Goal: Task Accomplishment & Management: Use online tool/utility

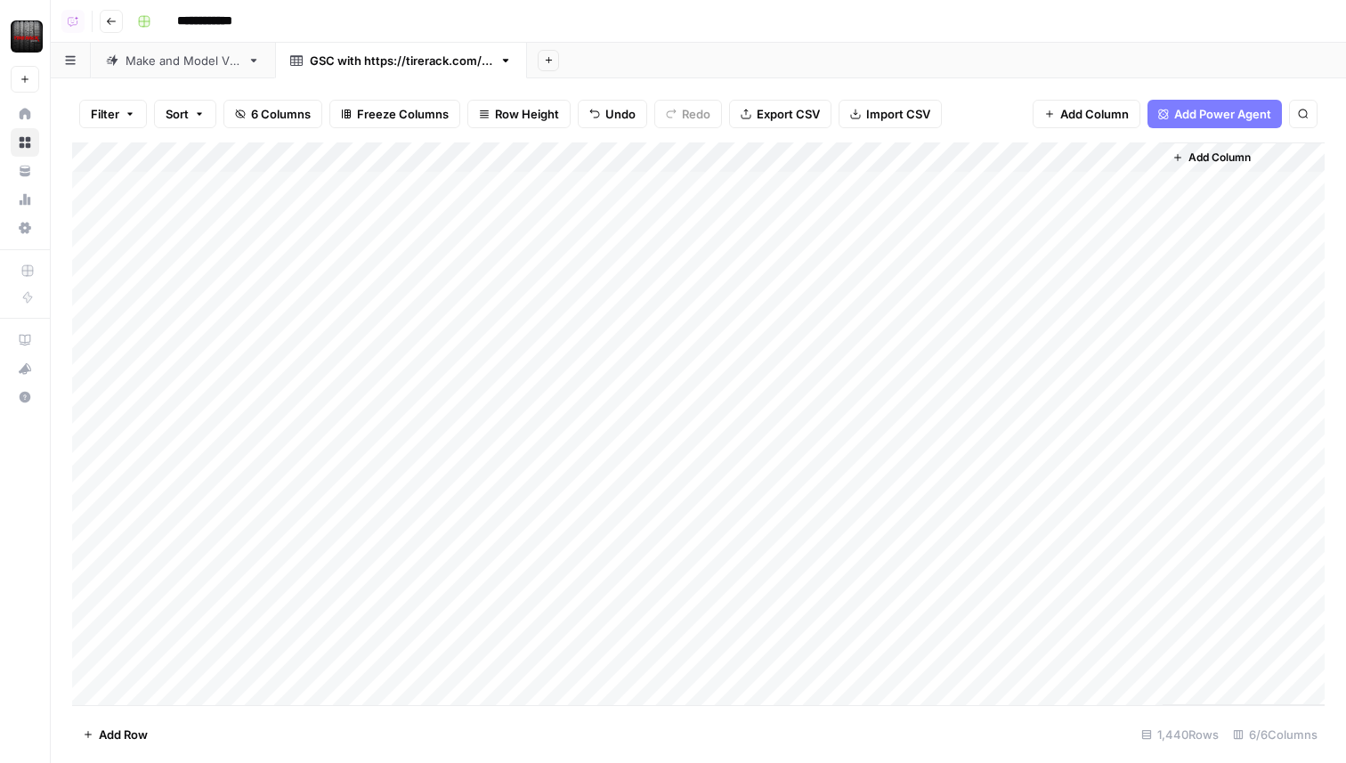
click at [420, 521] on div "Add Column" at bounding box center [698, 423] width 1252 height 563
click at [359, 549] on div "Add Column" at bounding box center [698, 423] width 1252 height 563
click at [554, 57] on icon "button" at bounding box center [549, 60] width 10 height 10
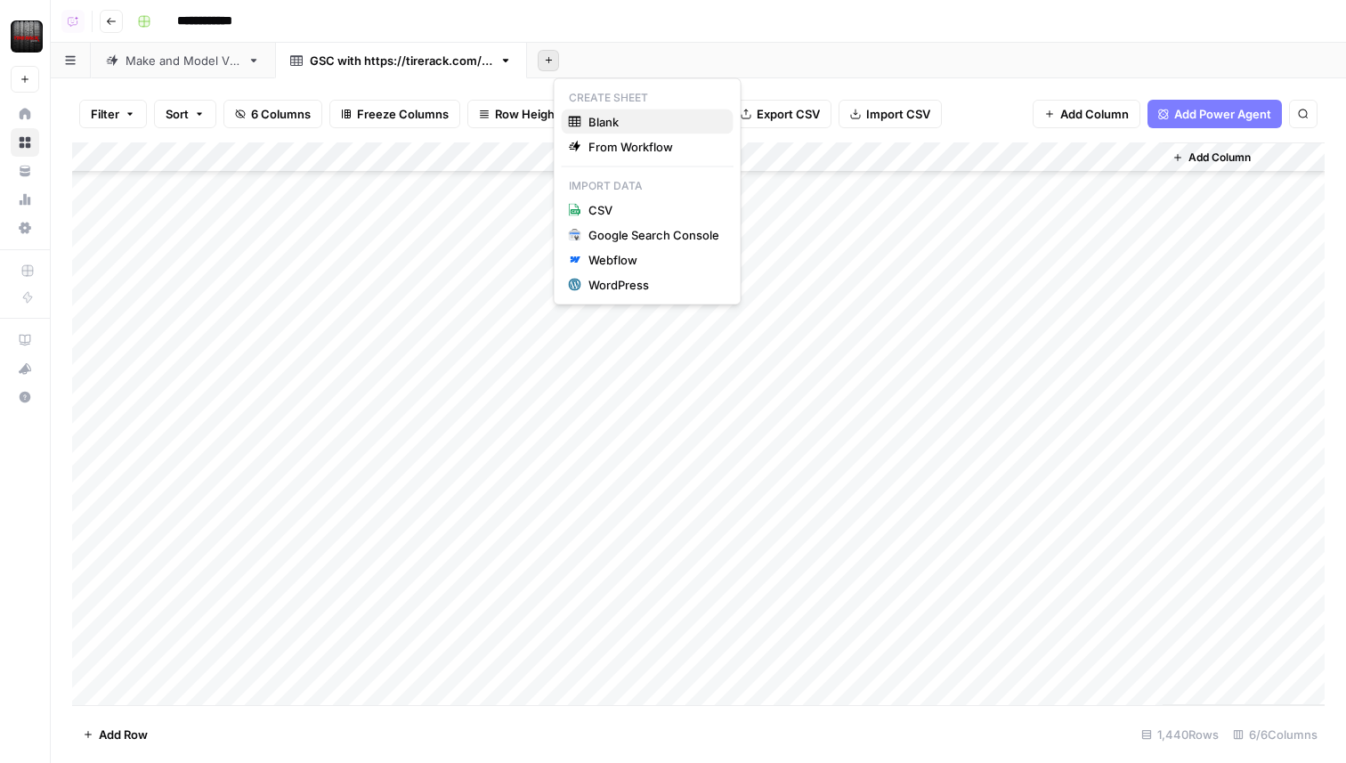
click at [609, 121] on span "Blank" at bounding box center [653, 122] width 131 height 18
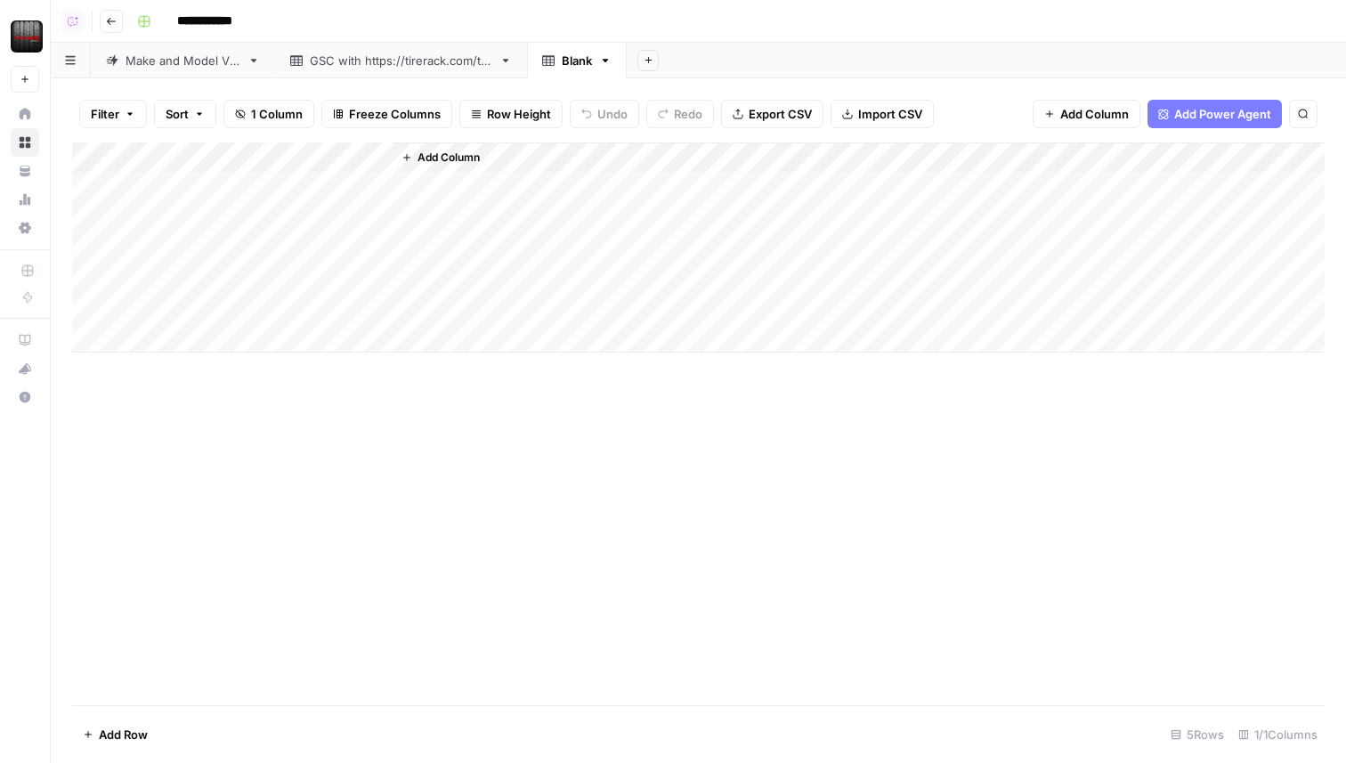
click at [422, 64] on div "GSC with [URL][DOMAIN_NAME]" at bounding box center [401, 61] width 182 height 18
click at [258, 252] on div "Add Column" at bounding box center [698, 423] width 1252 height 563
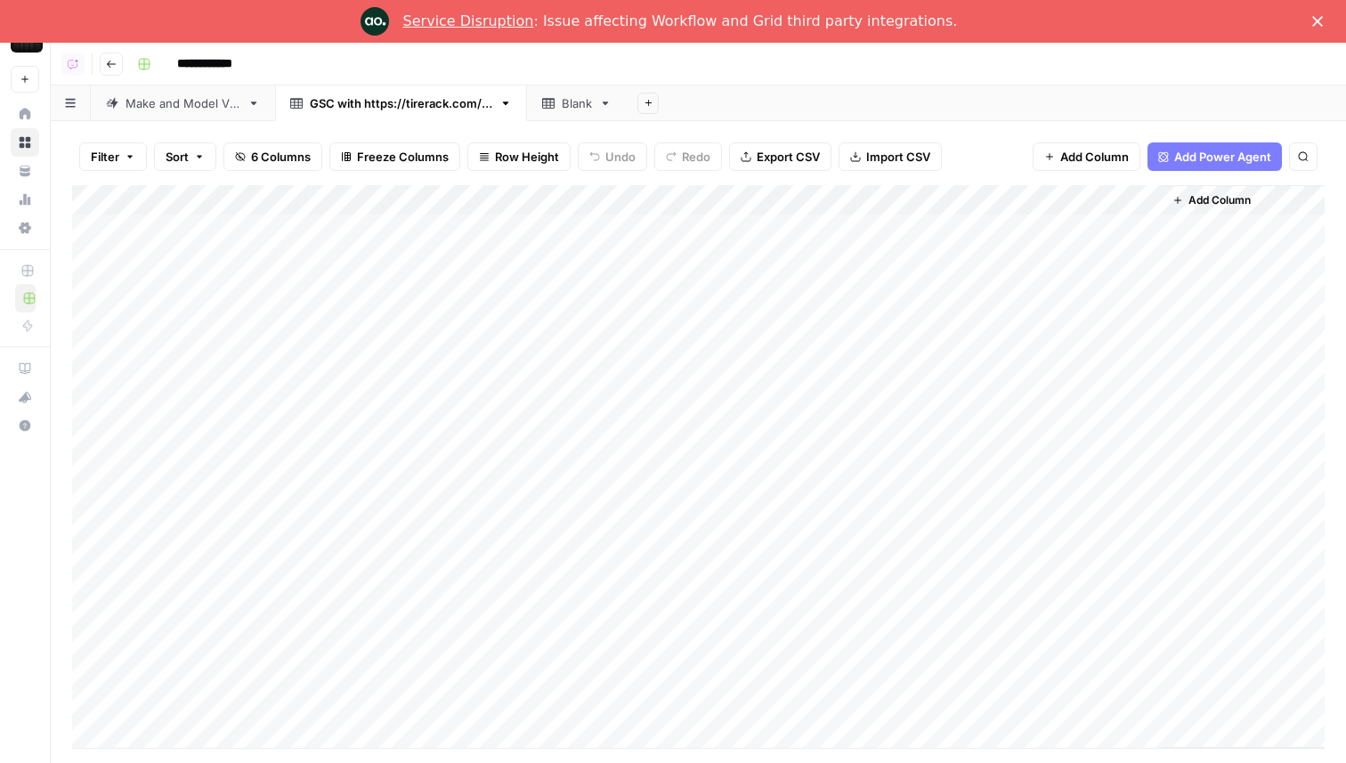
click at [644, 25] on div "Service Disruption : Issue affecting Workflow and Grid third party integrations." at bounding box center [680, 21] width 555 height 18
click at [508, 21] on link "Service Disruption" at bounding box center [468, 20] width 131 height 17
click at [715, 21] on div "Service Disruption : Issue affecting Workflow and Grid third party integrations." at bounding box center [680, 21] width 555 height 18
click at [366, 232] on div "Add Column" at bounding box center [698, 466] width 1252 height 563
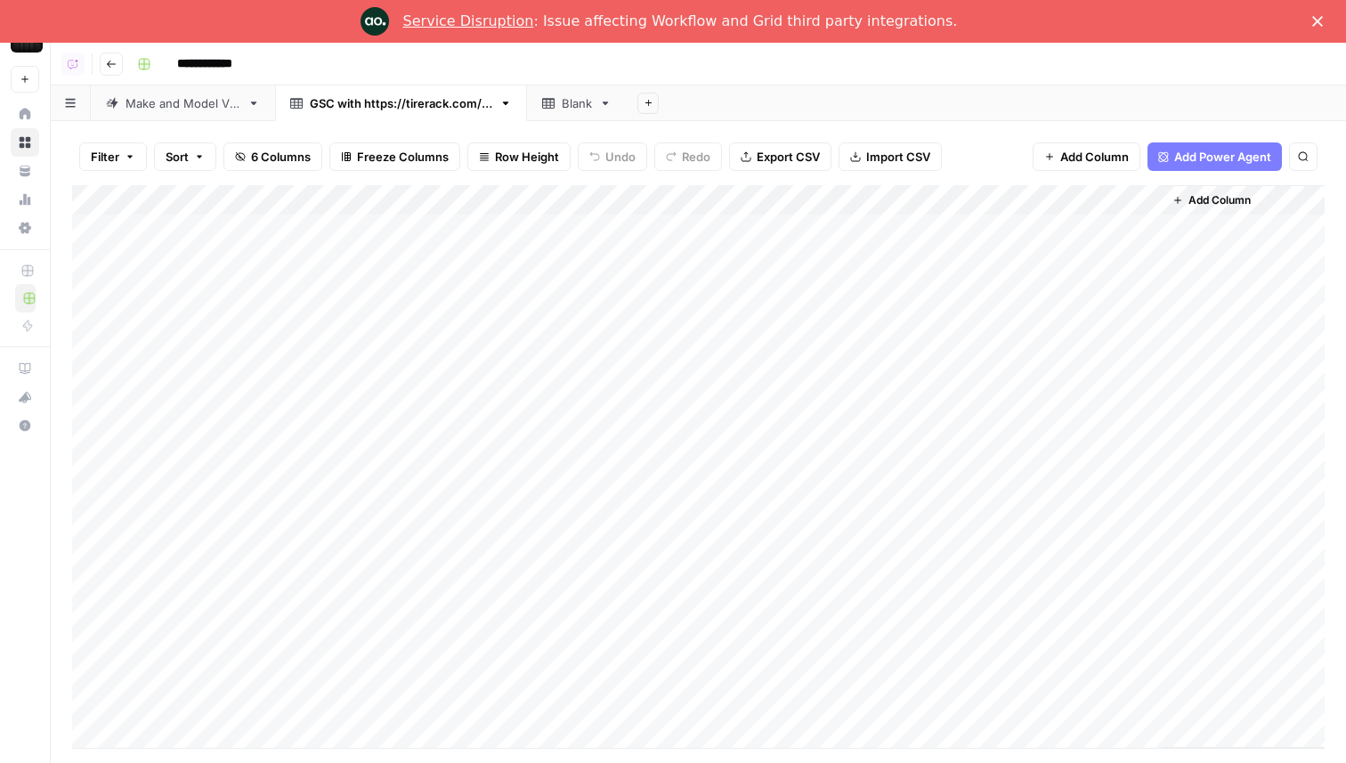
scroll to position [43079, 0]
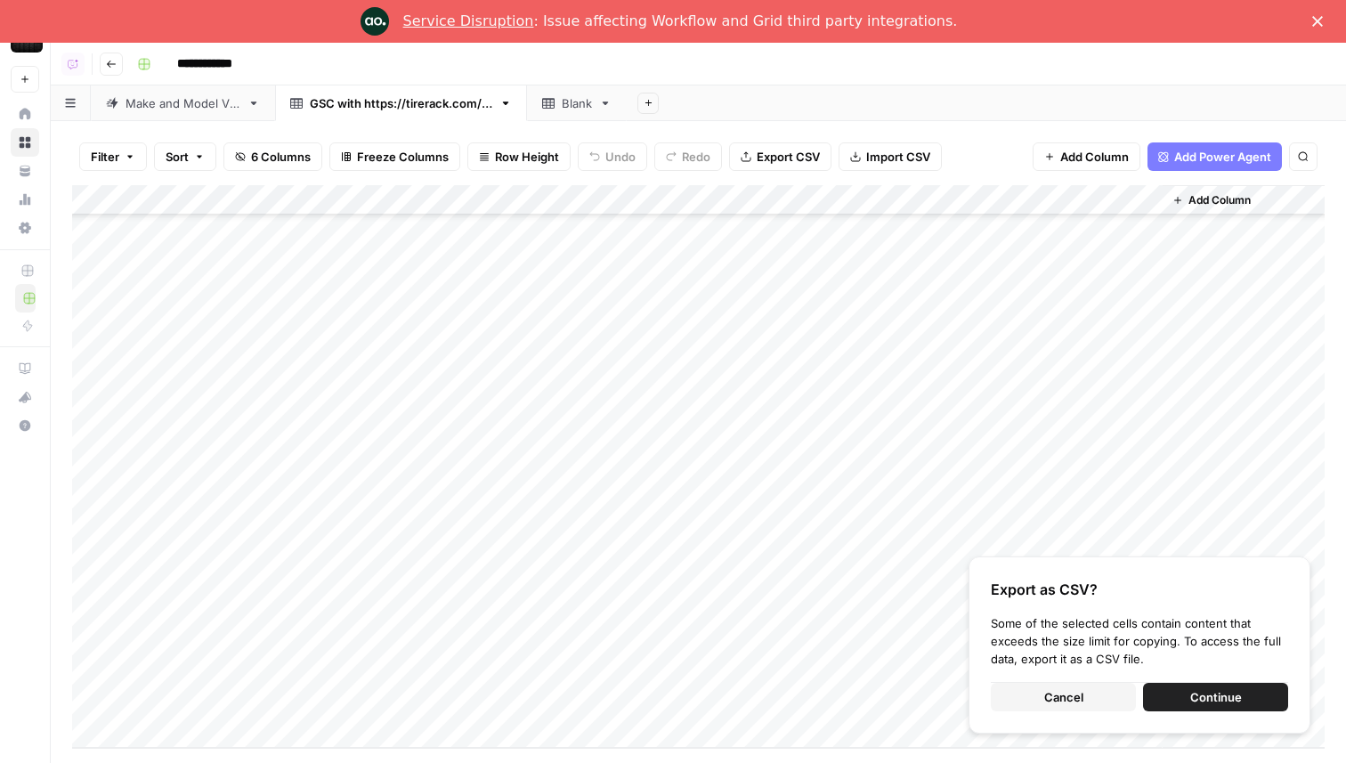
click at [1186, 693] on button "Continue" at bounding box center [1215, 697] width 145 height 28
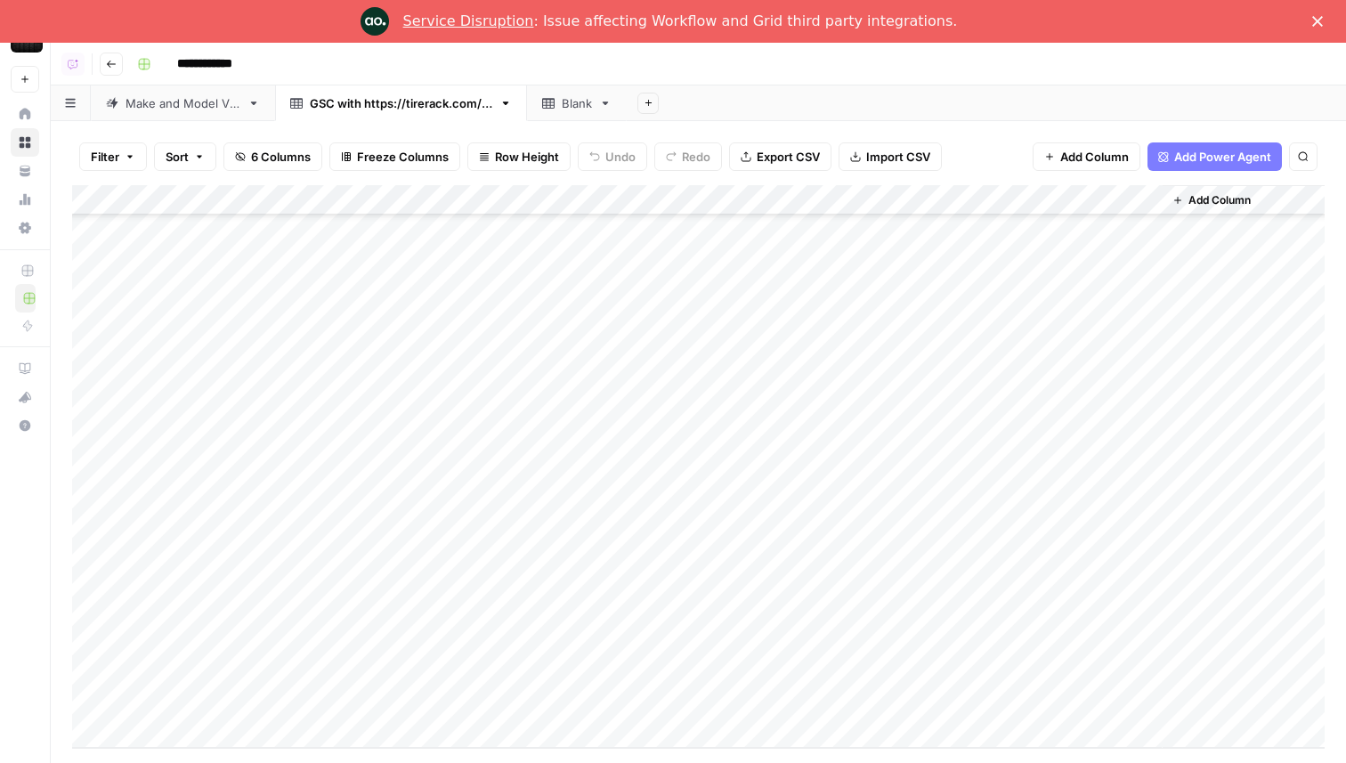
click at [591, 112] on link "Blank" at bounding box center [577, 103] width 100 height 36
click at [867, 150] on span "Import CSV" at bounding box center [890, 157] width 64 height 18
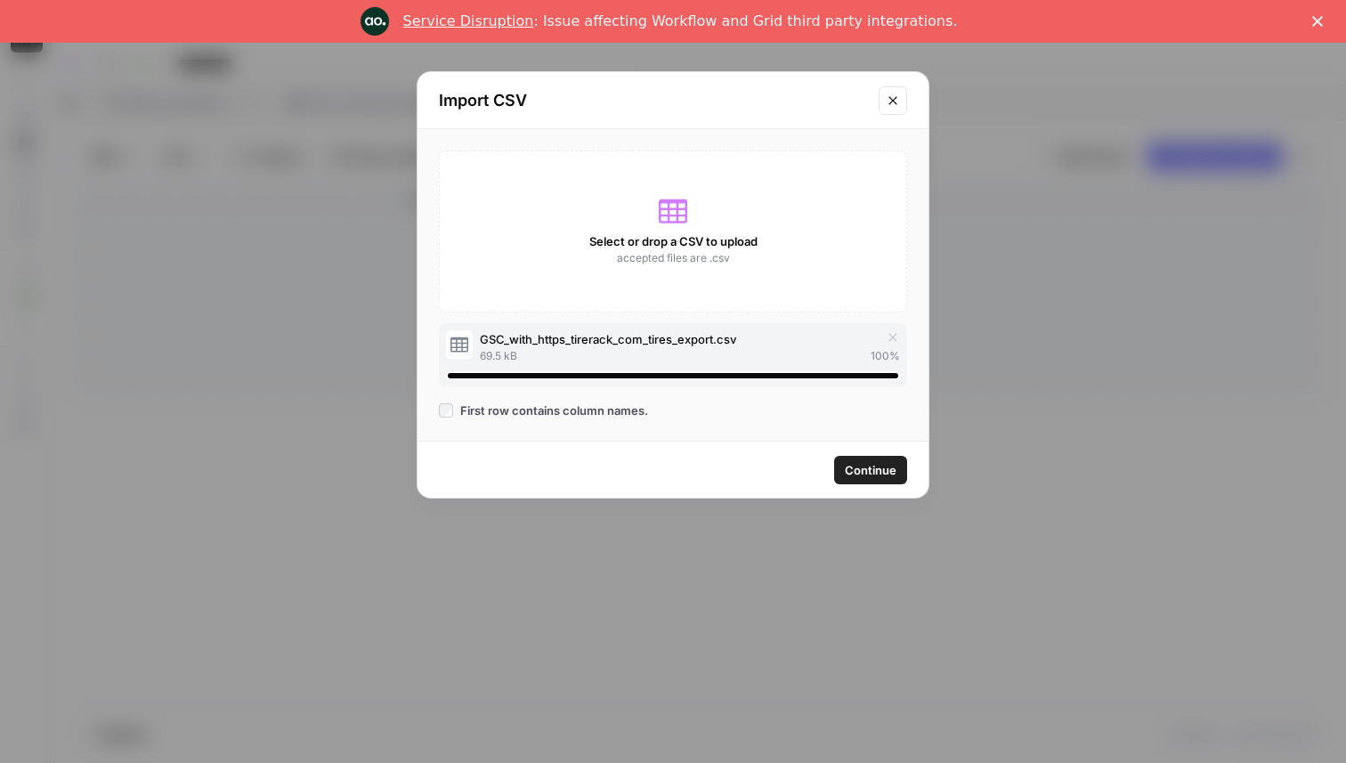
click at [901, 482] on button "Continue" at bounding box center [870, 470] width 73 height 28
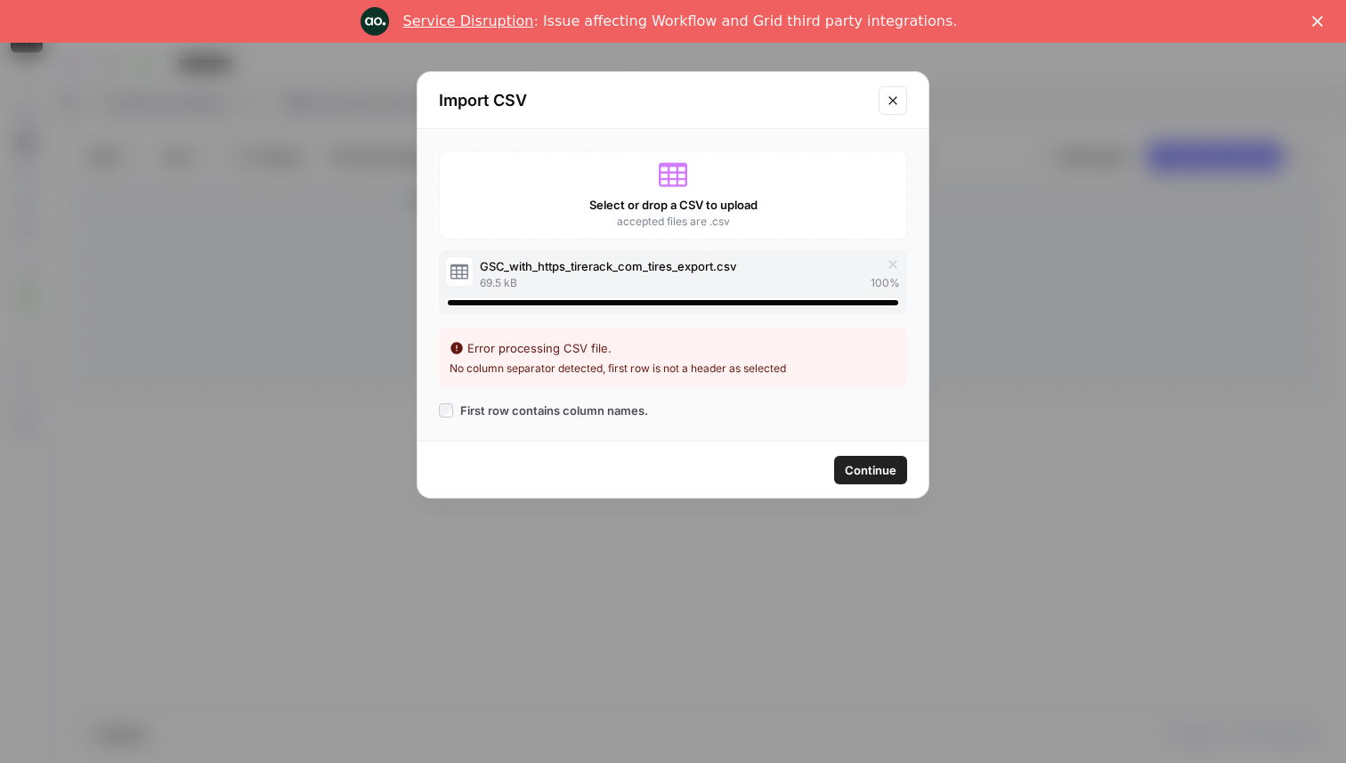
click at [559, 412] on span "First row contains column names." at bounding box center [554, 410] width 188 height 18
click at [863, 468] on span "Continue" at bounding box center [871, 470] width 52 height 18
click at [740, 461] on div "Continue" at bounding box center [672, 470] width 511 height 56
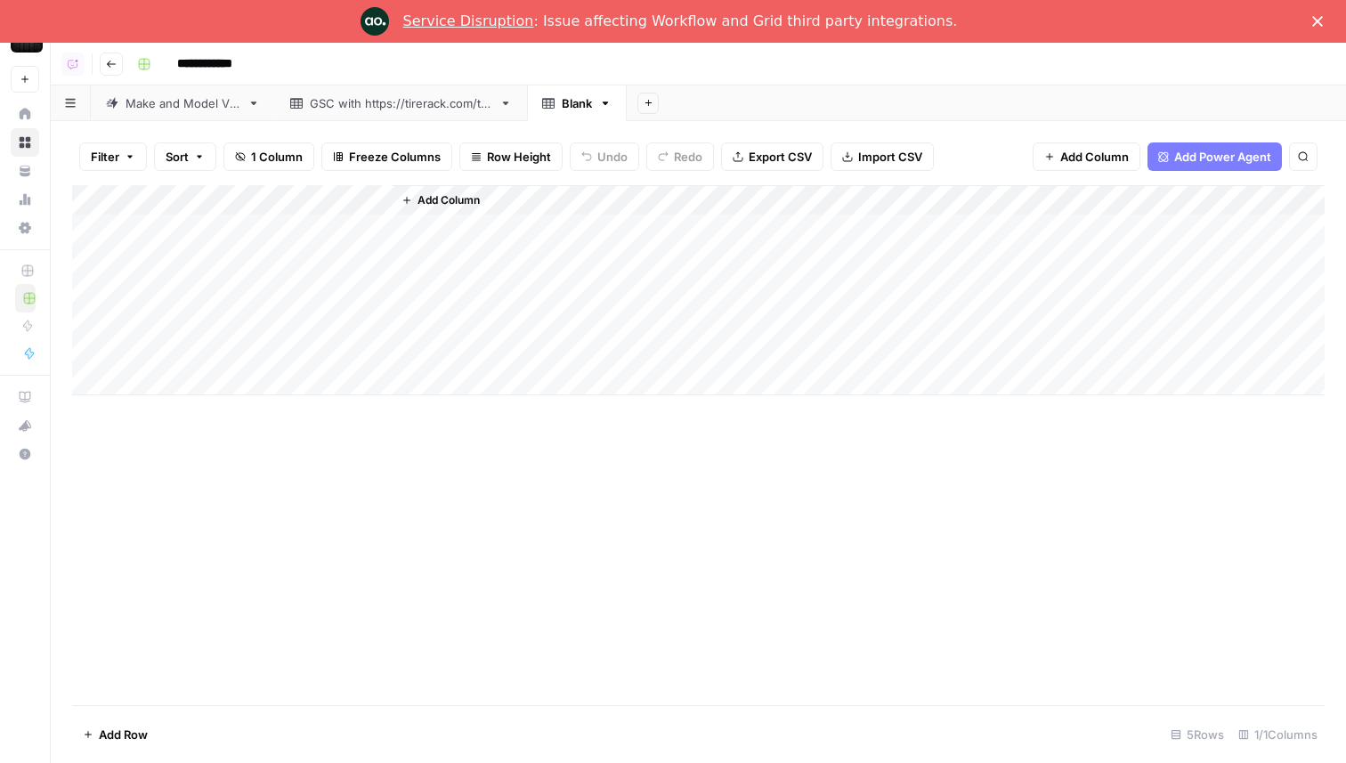
click at [1050, 416] on div "Add Column" at bounding box center [698, 445] width 1252 height 520
click at [871, 159] on span "Import CSV" at bounding box center [890, 157] width 64 height 18
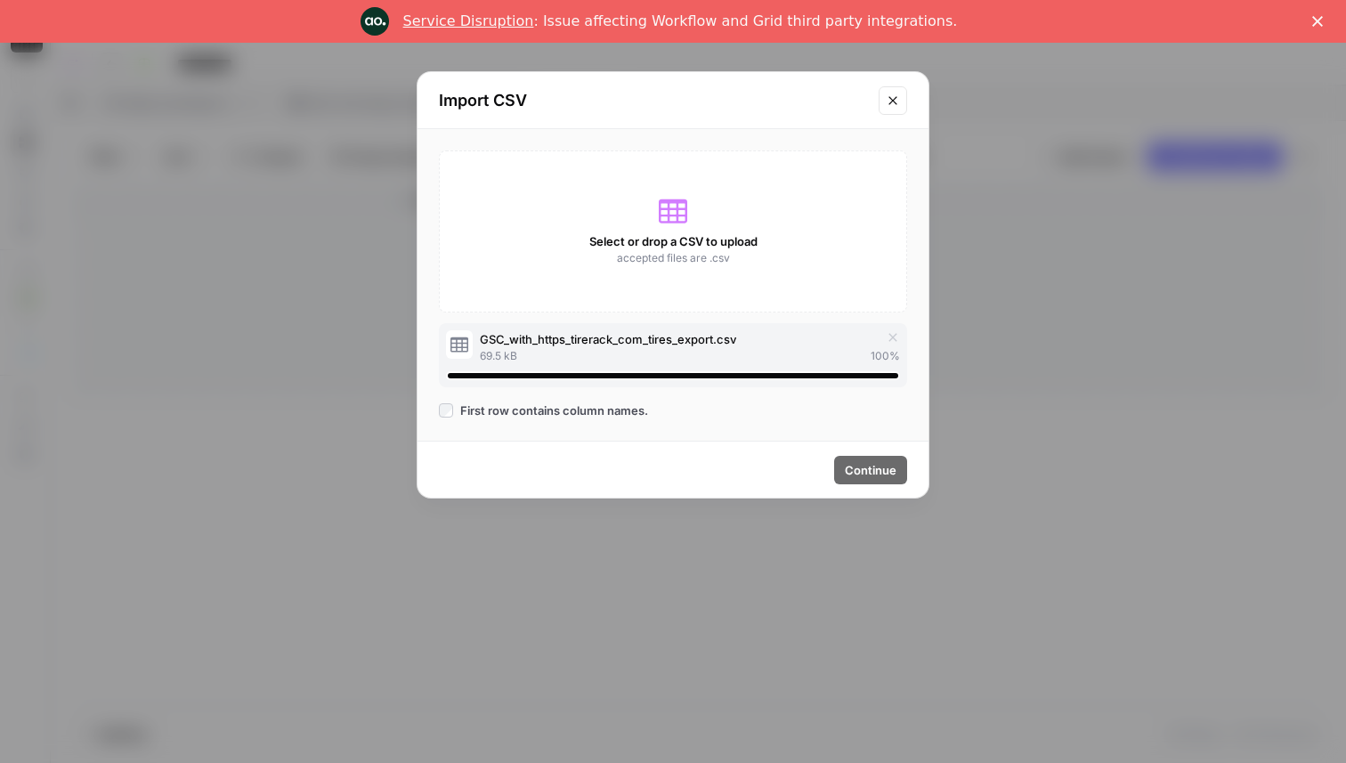
click at [604, 411] on span "First row contains column names." at bounding box center [554, 410] width 188 height 18
click at [488, 408] on span "First row contains column names." at bounding box center [554, 410] width 188 height 18
click at [860, 472] on span "Continue" at bounding box center [871, 470] width 52 height 18
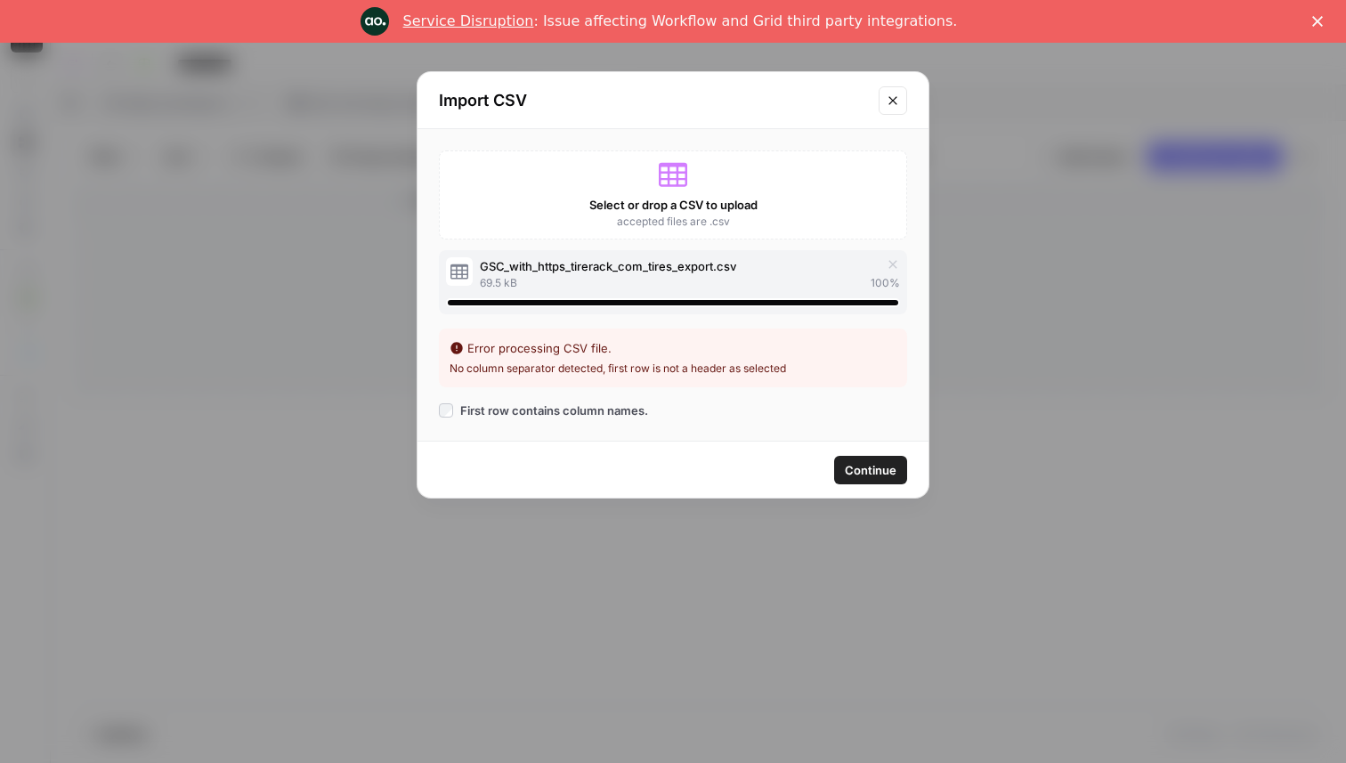
click at [632, 372] on li "No column separator detected, first row is not a header as selected" at bounding box center [673, 369] width 447 height 16
click at [668, 368] on li "No column separator detected, first row is not a header as selected" at bounding box center [673, 369] width 447 height 16
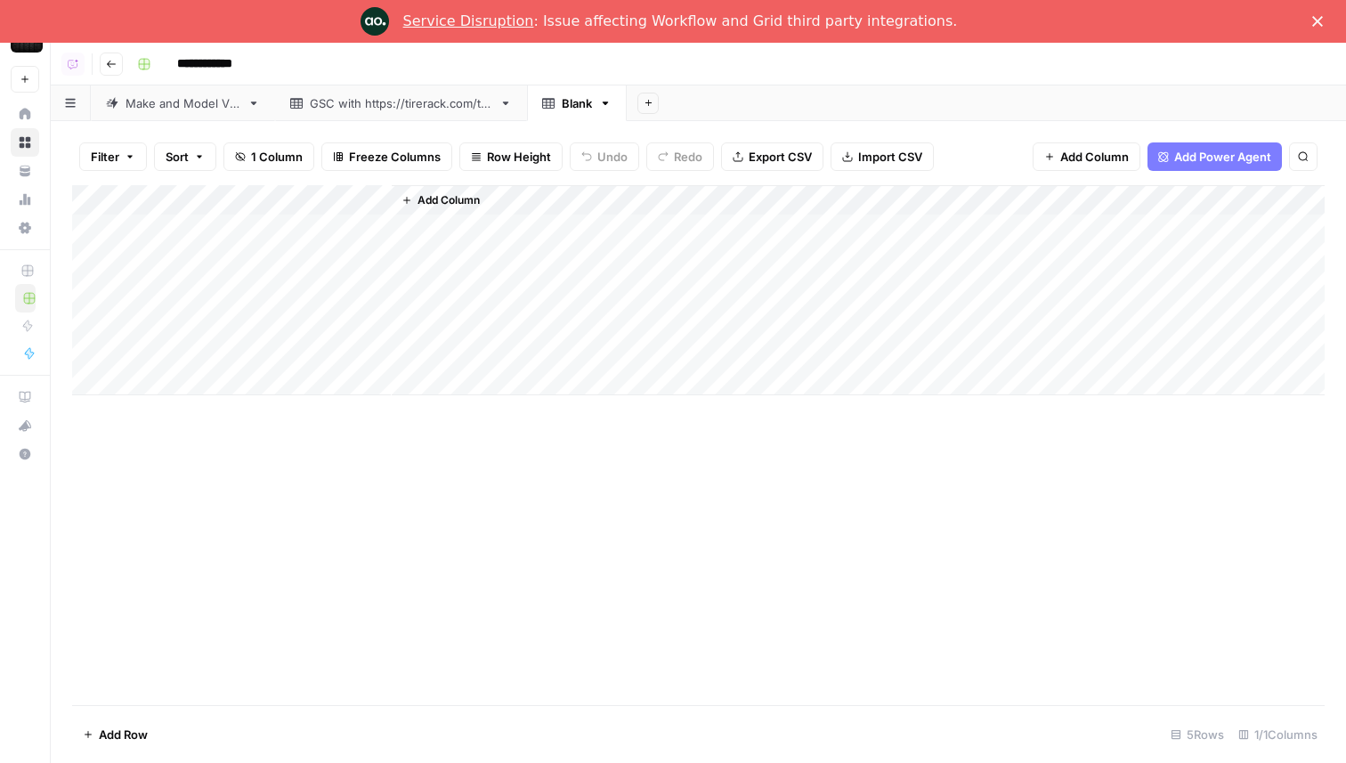
click at [389, 100] on div "GSC with [URL][DOMAIN_NAME]" at bounding box center [401, 103] width 182 height 18
click at [356, 212] on div "Add Column" at bounding box center [698, 466] width 1252 height 563
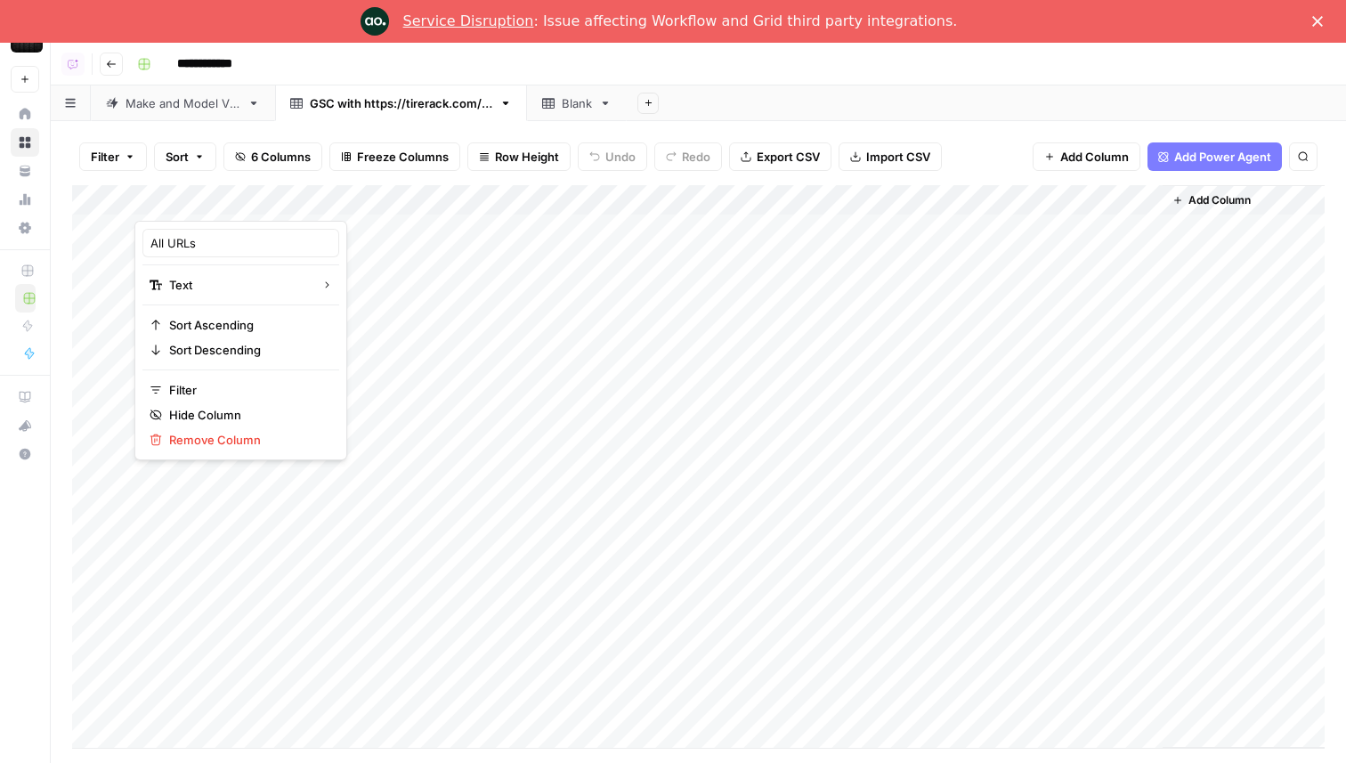
click at [355, 229] on div "Add Column" at bounding box center [698, 466] width 1252 height 563
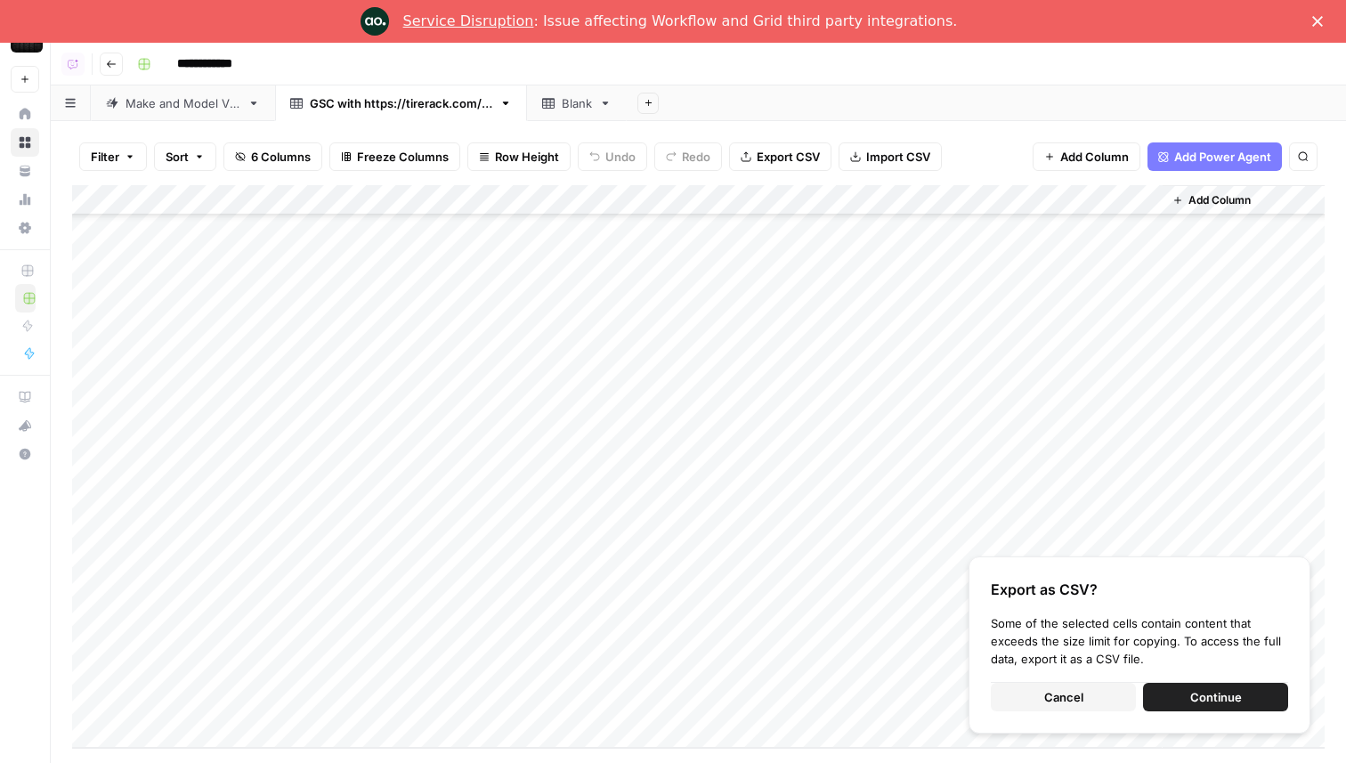
click at [1075, 683] on button "Cancel" at bounding box center [1063, 697] width 145 height 28
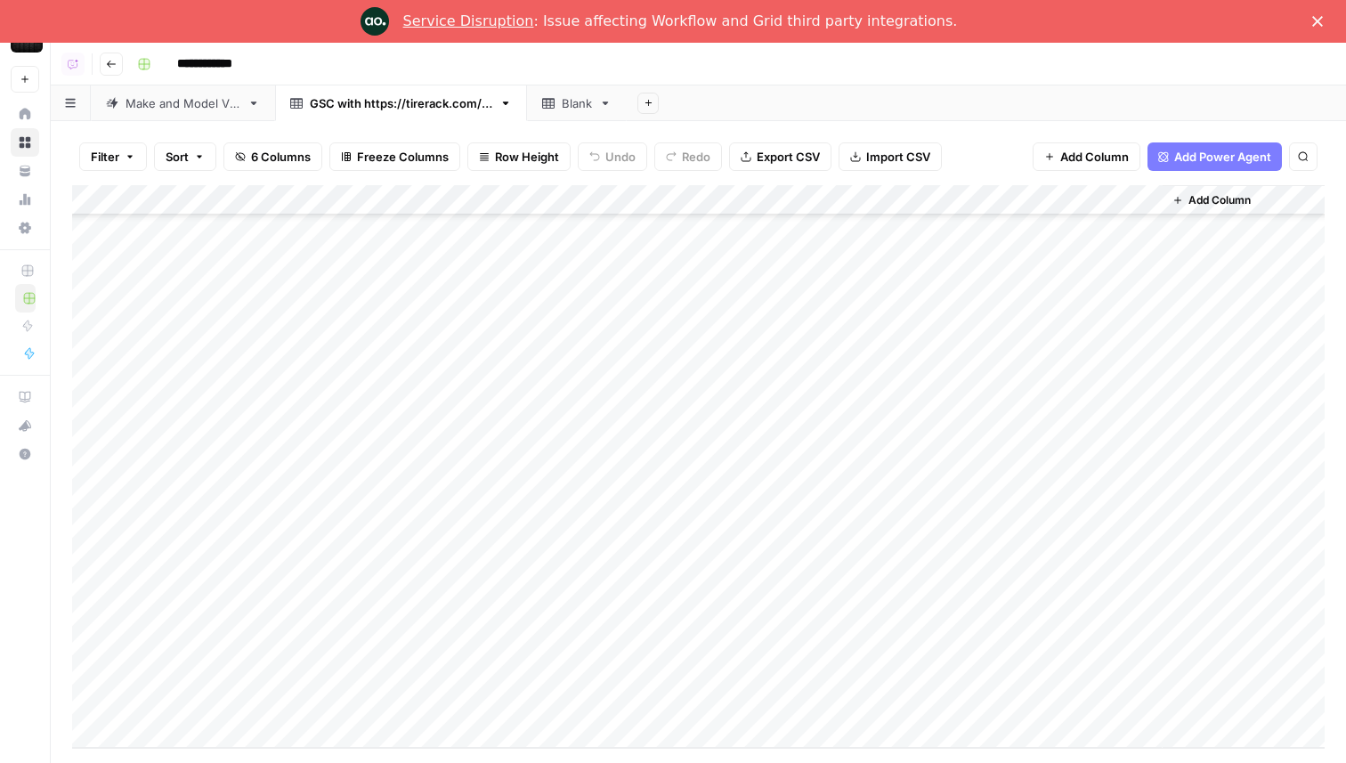
click at [600, 116] on link "Blank" at bounding box center [577, 103] width 100 height 36
click at [178, 222] on div "Add Column" at bounding box center [698, 290] width 1252 height 210
click at [409, 102] on div "GSC with [URL][DOMAIN_NAME]" at bounding box center [401, 103] width 182 height 18
click at [253, 226] on div "Add Column" at bounding box center [698, 466] width 1252 height 563
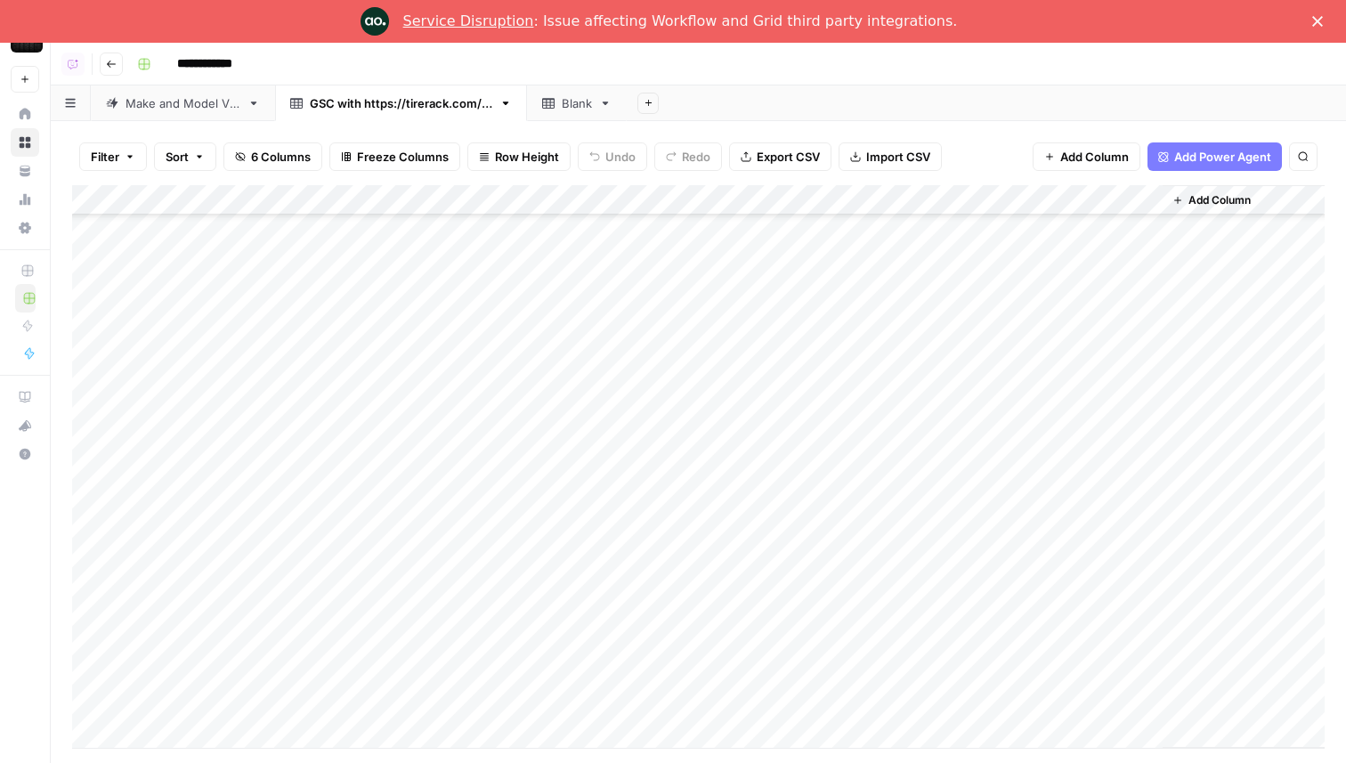
click at [575, 90] on link "Blank" at bounding box center [577, 103] width 100 height 36
click at [195, 234] on div "Add Column" at bounding box center [698, 290] width 1252 height 210
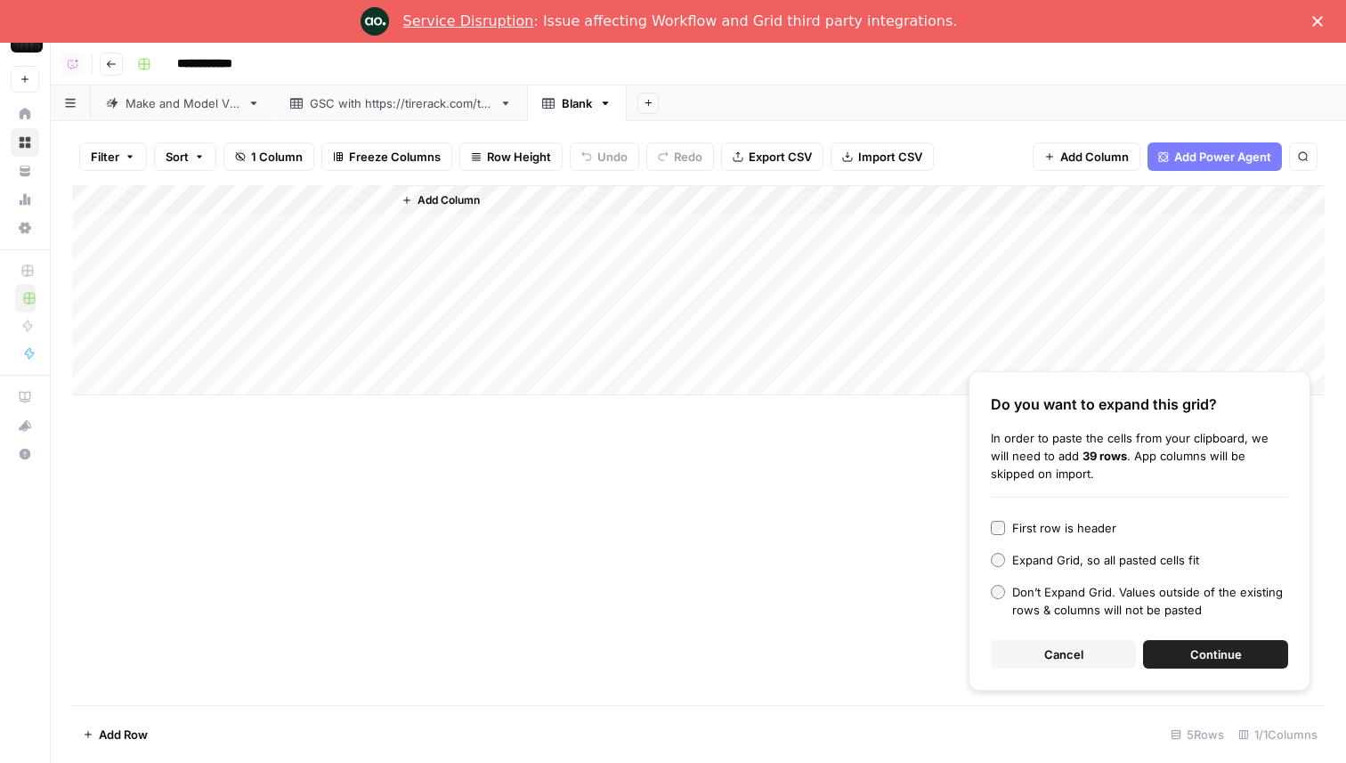
click at [1228, 650] on span "Continue" at bounding box center [1216, 654] width 52 height 18
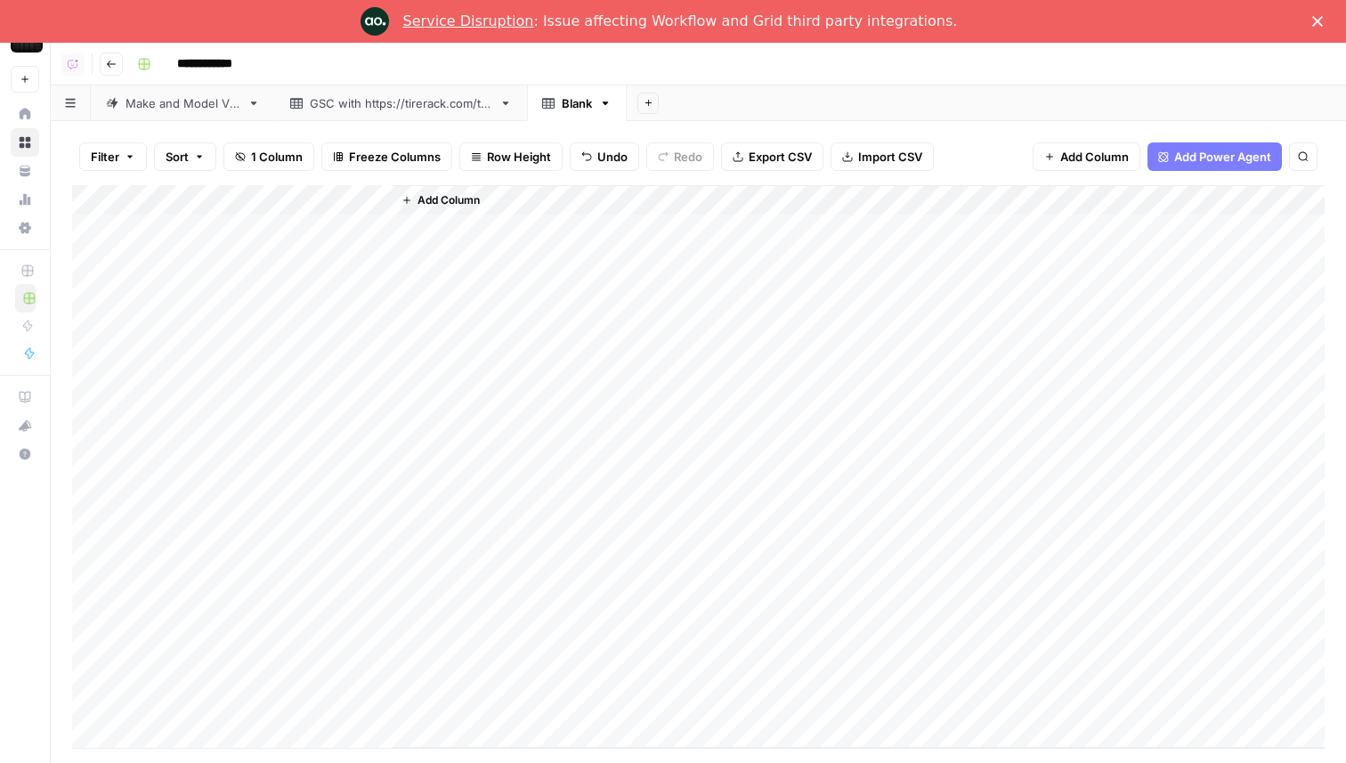
click at [309, 198] on div "Add Column" at bounding box center [698, 466] width 1252 height 563
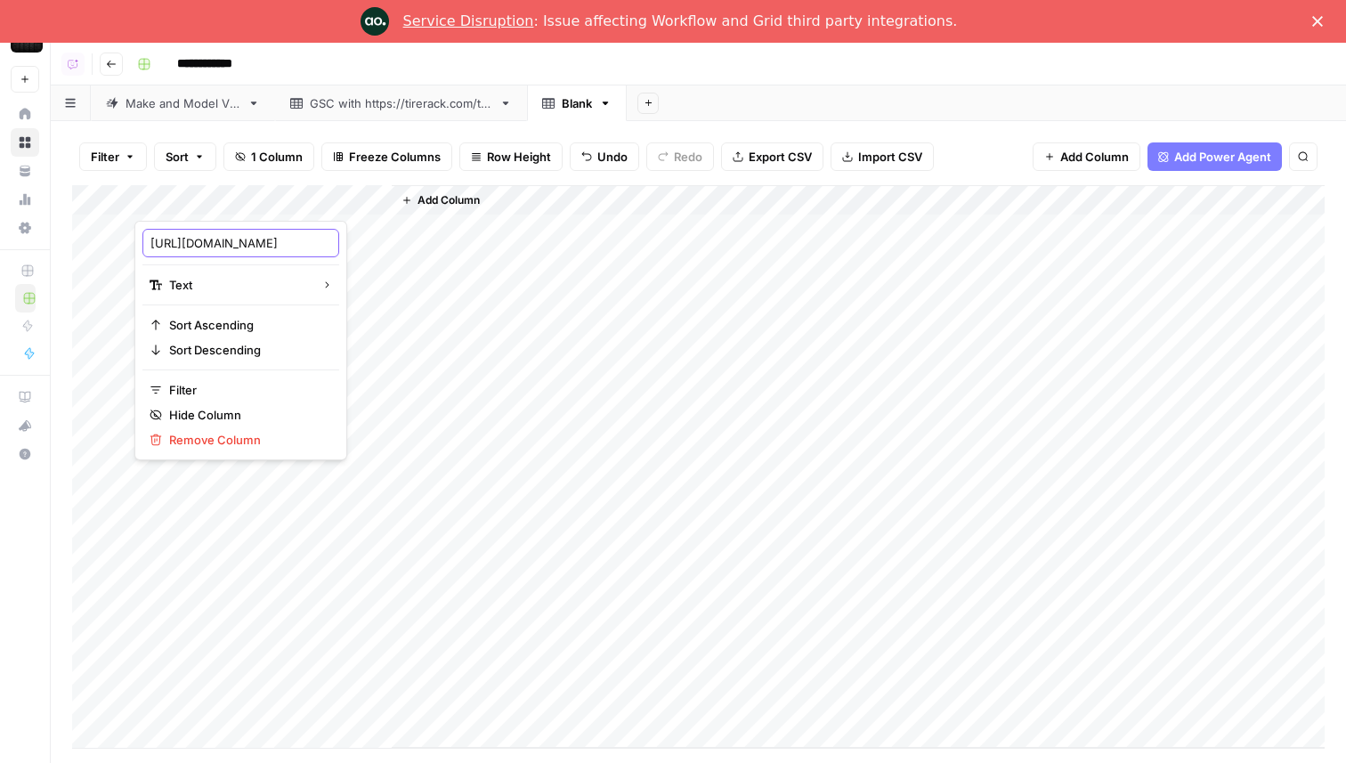
click at [247, 238] on input "[URL][DOMAIN_NAME]" at bounding box center [240, 243] width 181 height 18
type input "URLS"
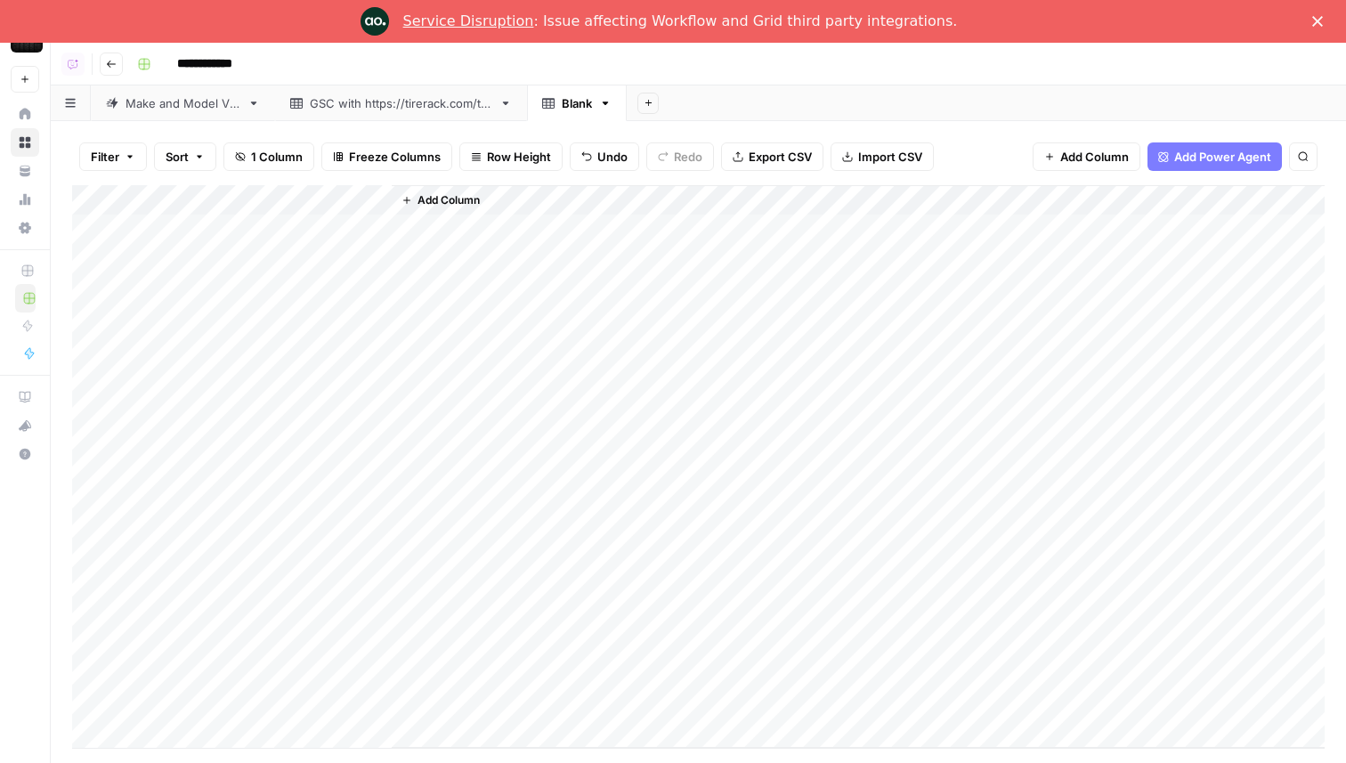
click at [438, 196] on span "Add Column" at bounding box center [448, 200] width 62 height 16
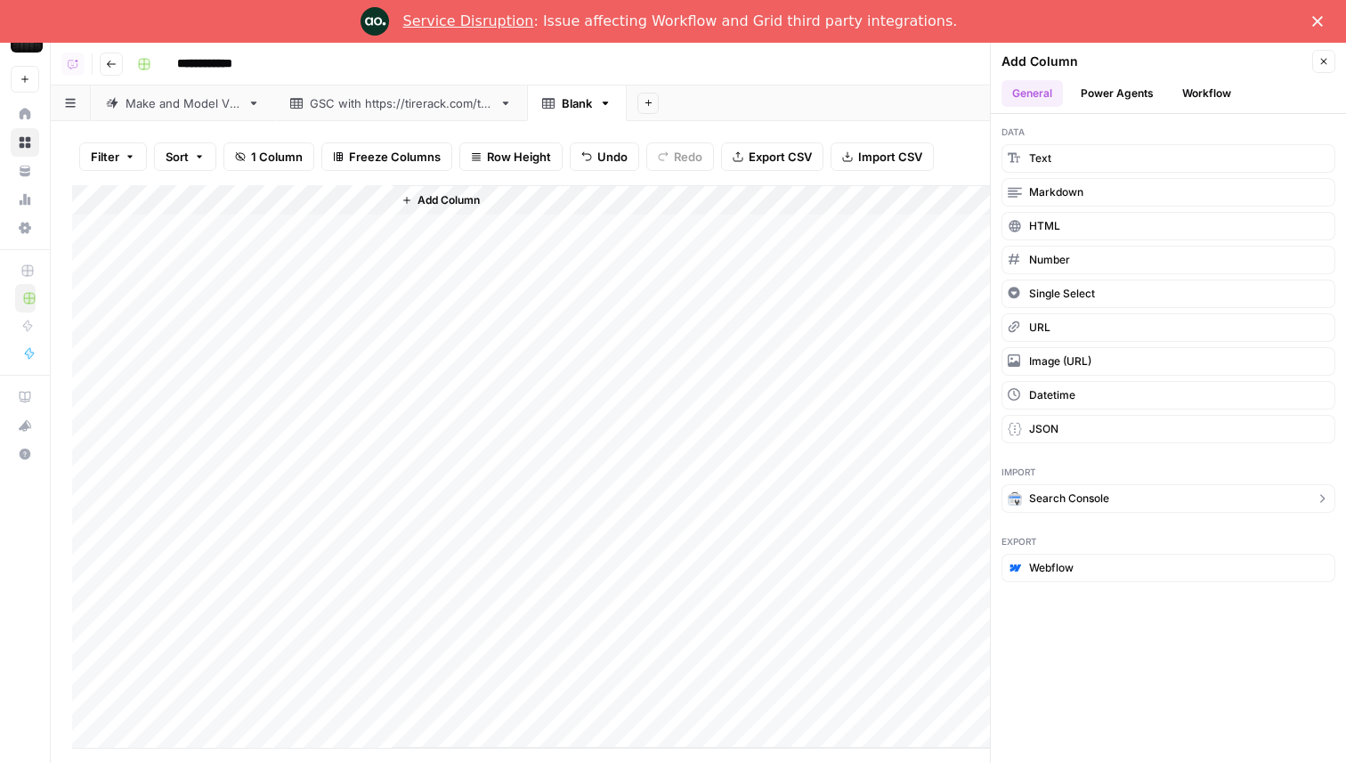
click at [1082, 493] on span "Search Console" at bounding box center [1069, 498] width 80 height 16
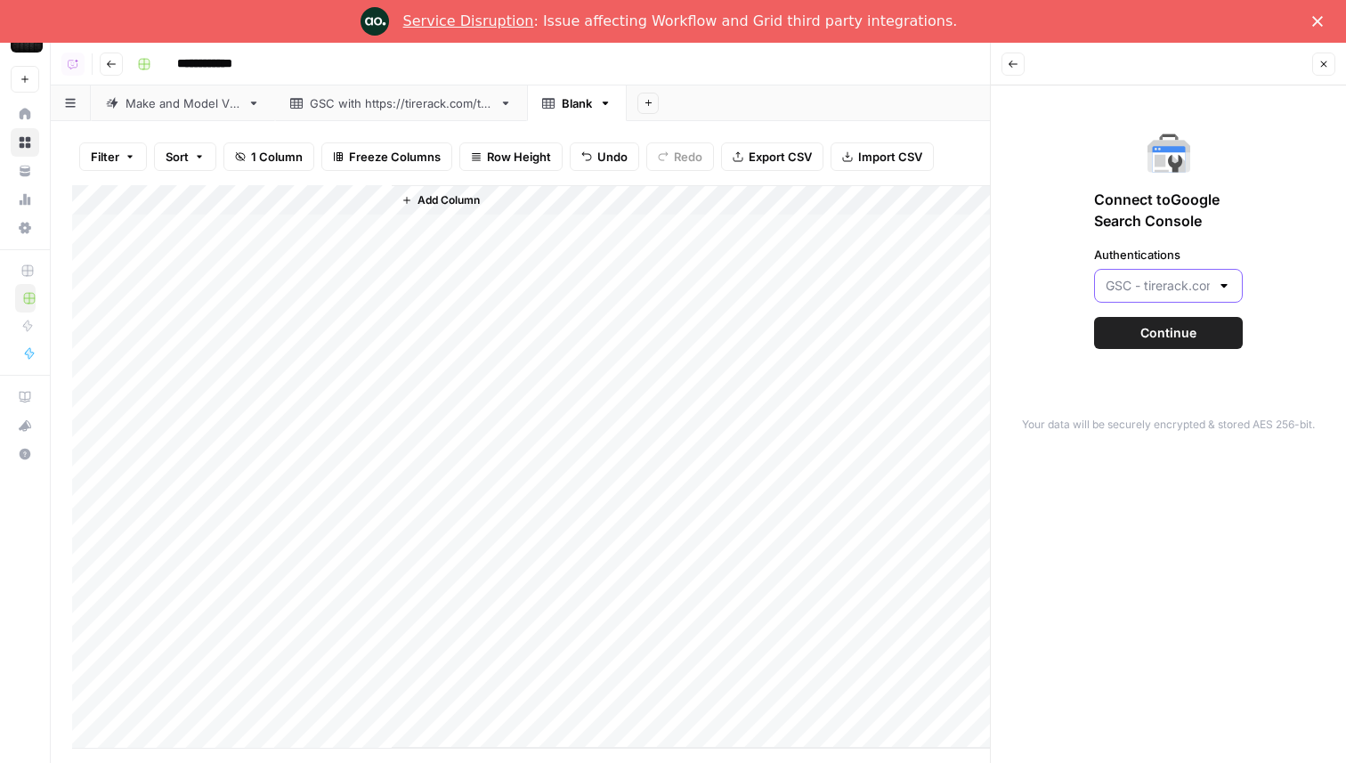
click at [1153, 283] on input "Authentications" at bounding box center [1158, 286] width 104 height 18
click at [1147, 352] on span "Google Search Console - [DOMAIN_NAME]" at bounding box center [1164, 355] width 111 height 18
type input "Google Search Console - [DOMAIN_NAME]"
click at [1179, 336] on span "Continue" at bounding box center [1168, 333] width 56 height 18
